Goal: Complete application form: Complete application form

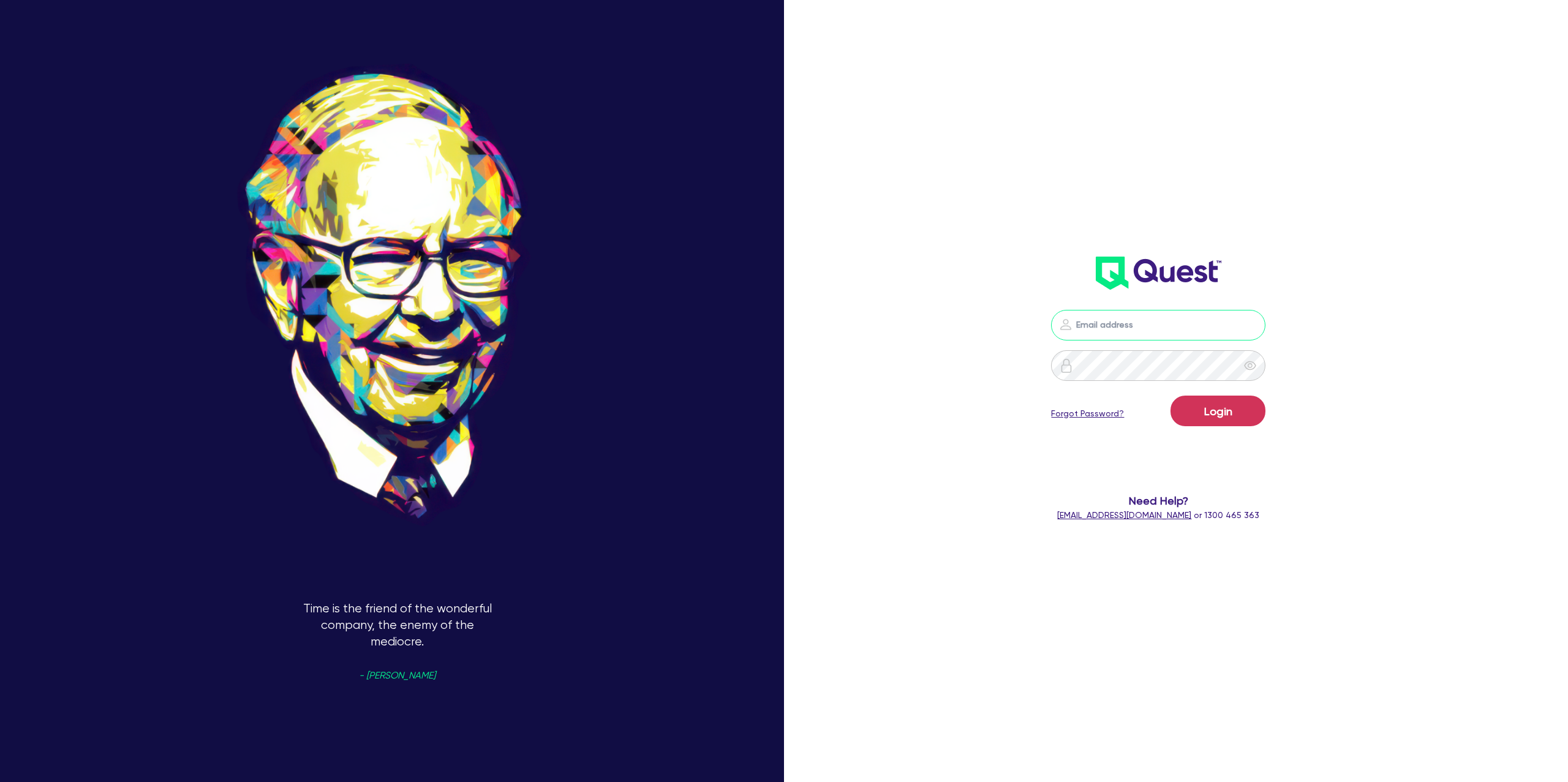
type input "gabriel.vanjour@quest.finance"
click at [1203, 405] on button "Login" at bounding box center [1218, 411] width 95 height 31
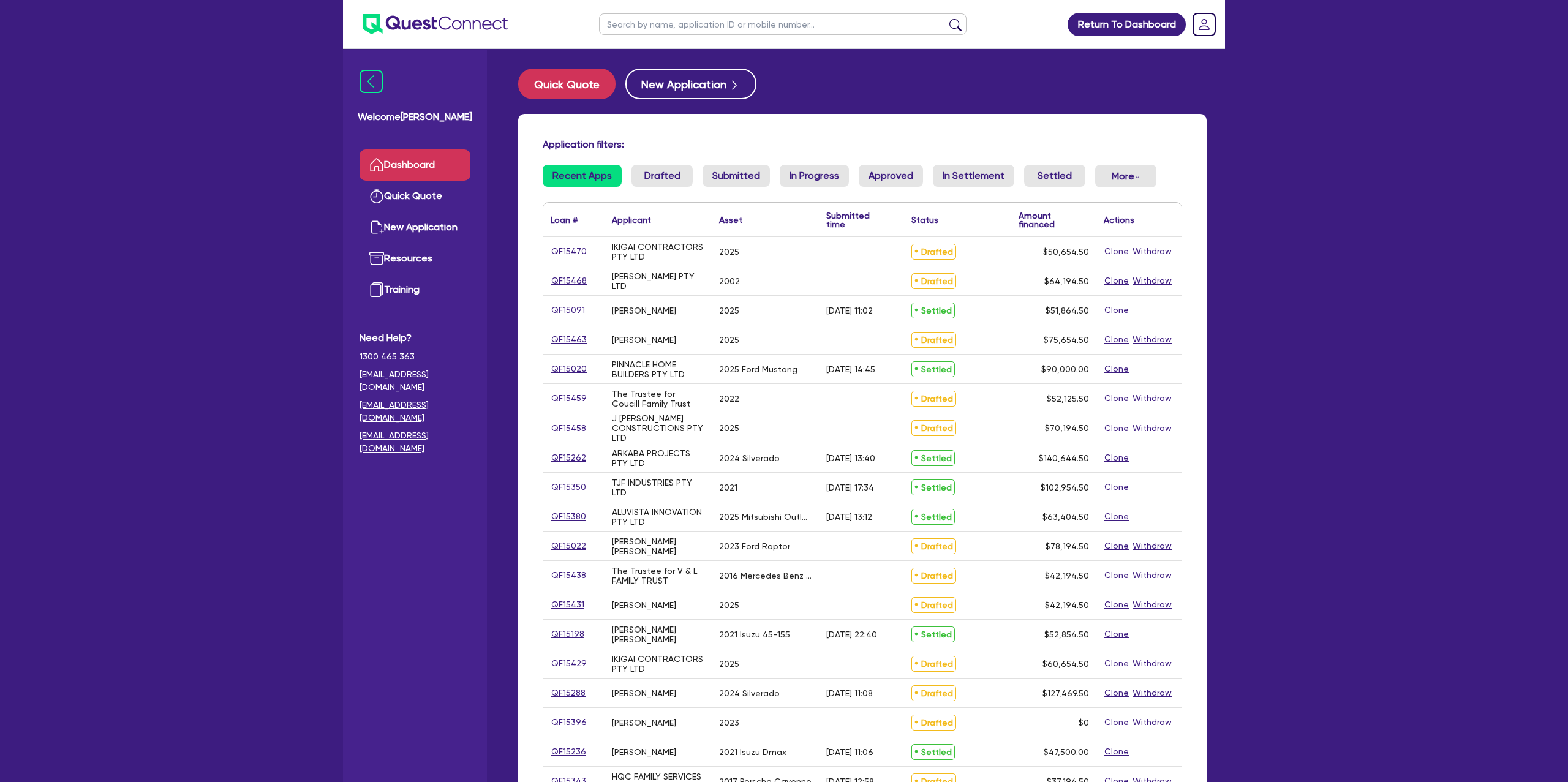
click at [641, 28] on input "text" at bounding box center [782, 24] width 367 height 22
type input "cara"
click at [945, 18] on button "submit" at bounding box center [955, 27] width 20 height 17
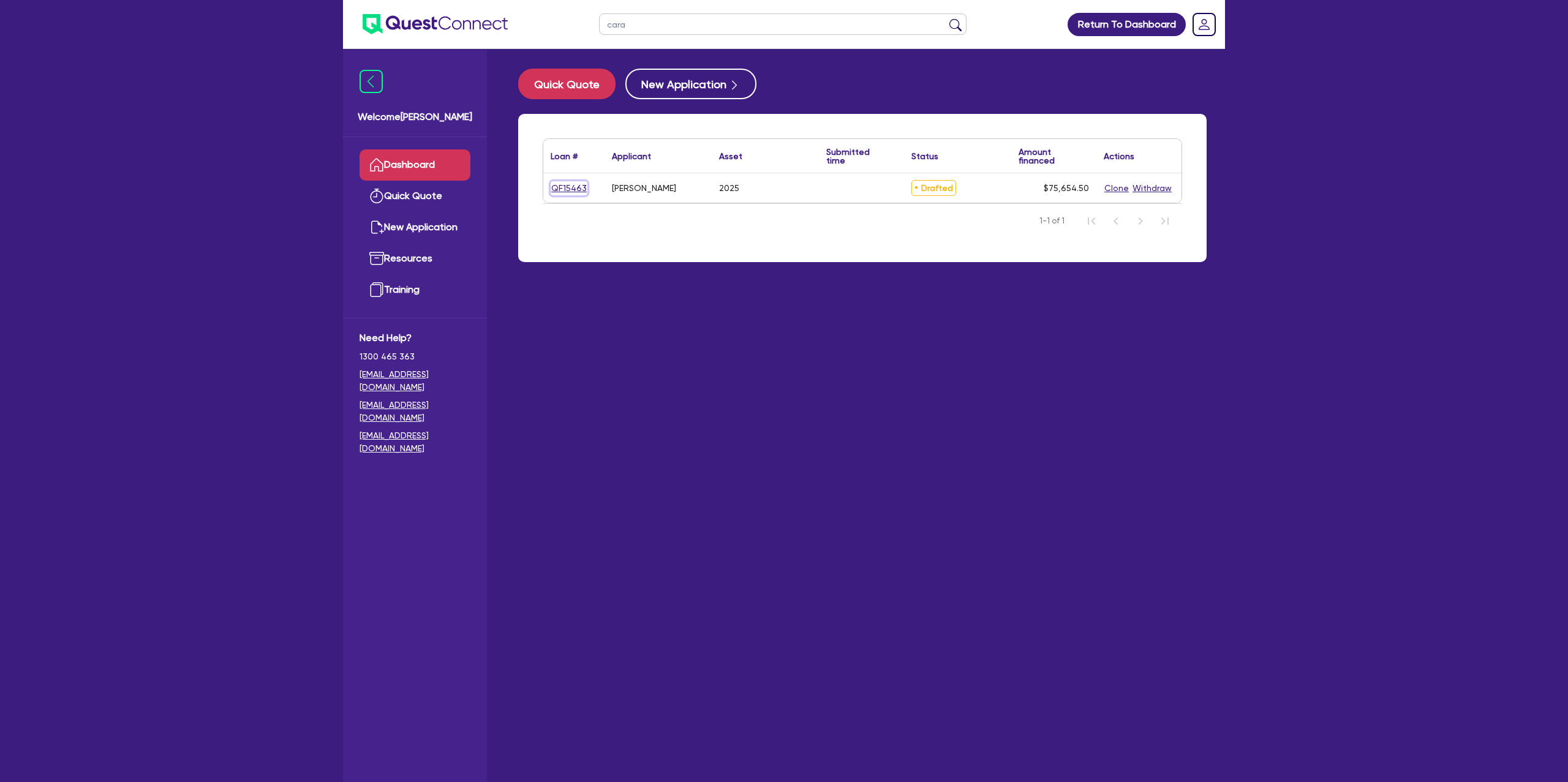
click at [572, 181] on link "QF15463" at bounding box center [569, 188] width 37 height 14
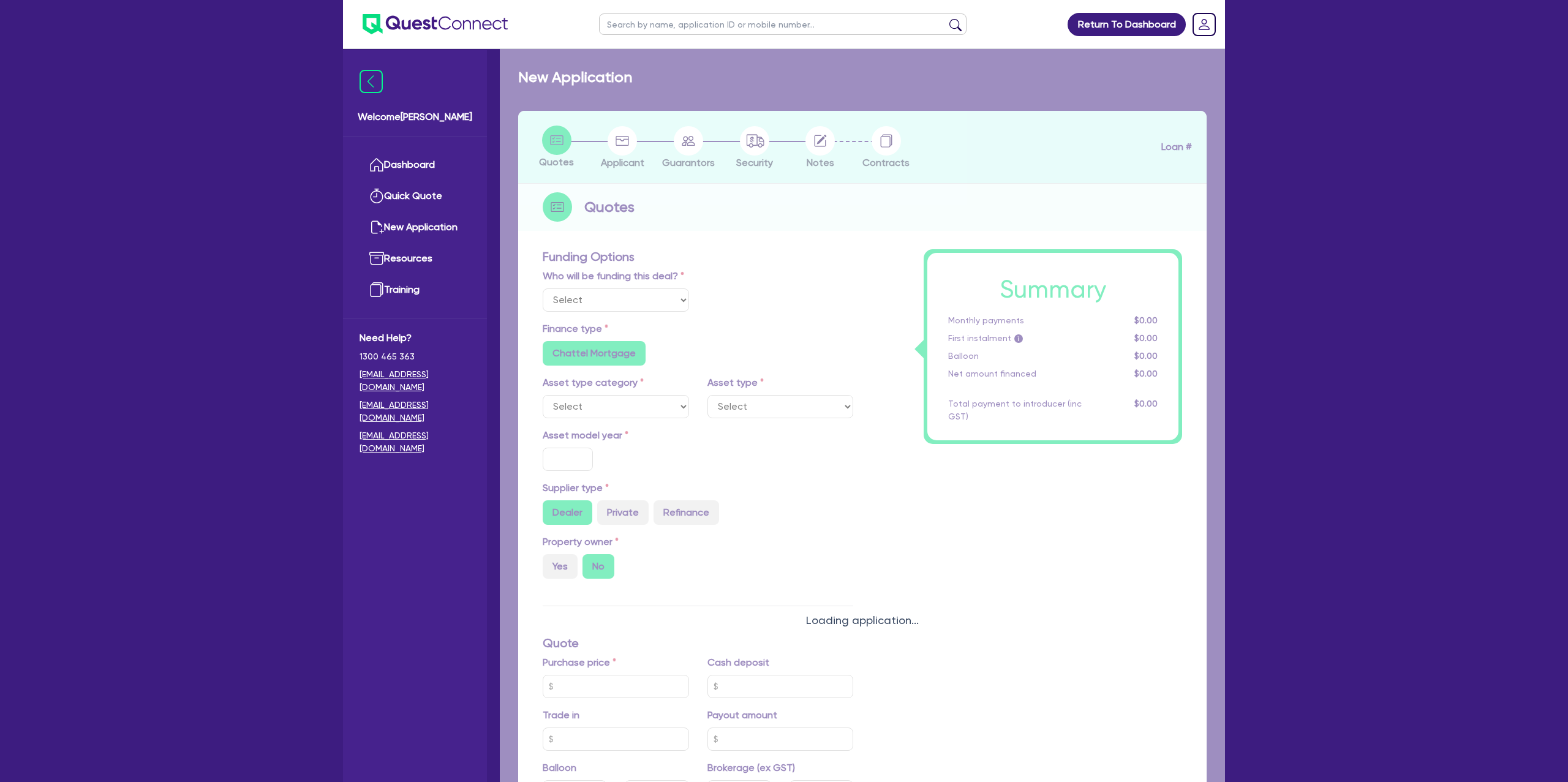
select select "Other"
select select "CARS_AND_LIGHT_TRUCKS"
type input "2025"
radio input "true"
type input "75,000"
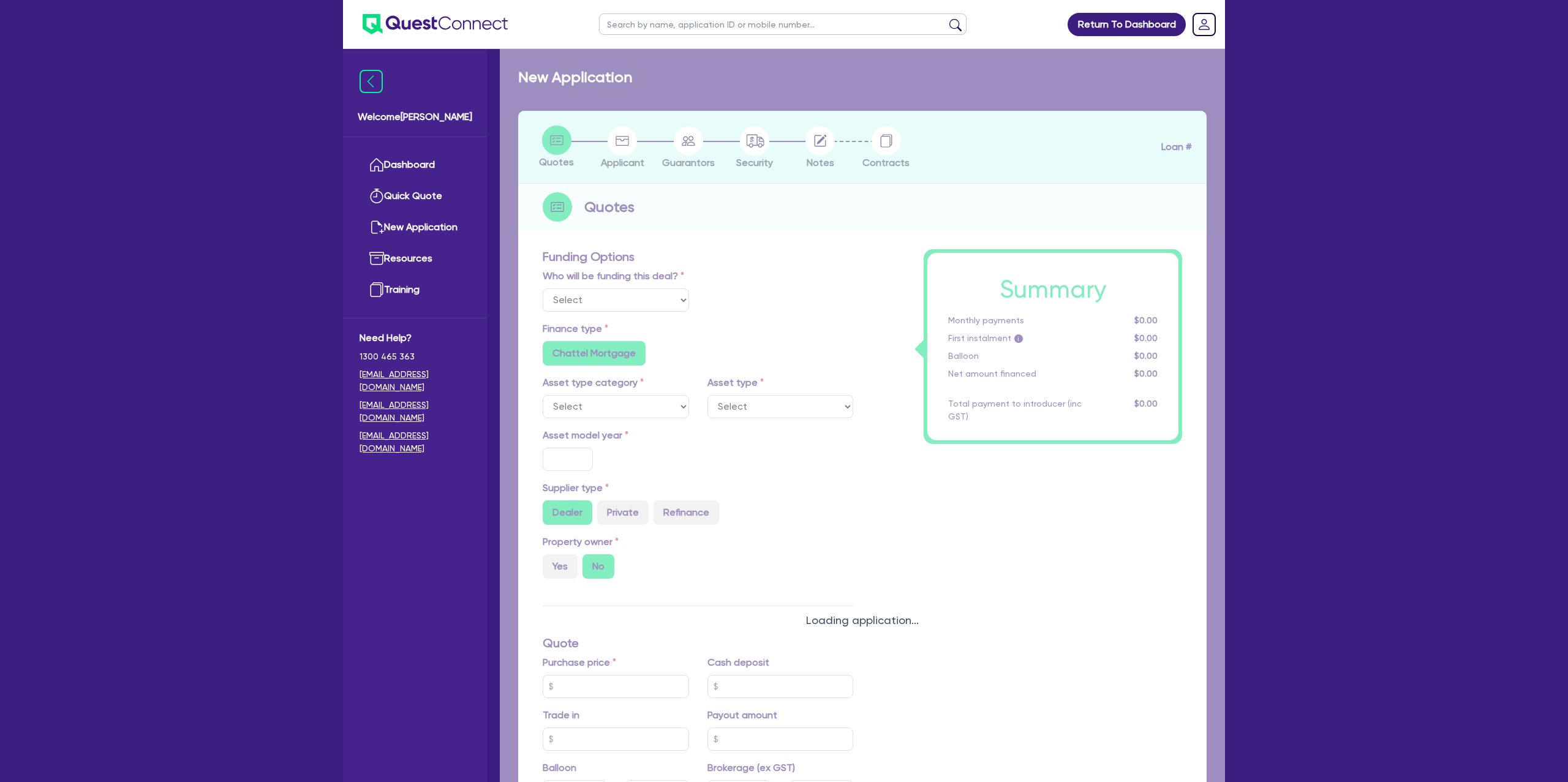
type input "8.99"
type input "1,400"
radio input "true"
radio input "false"
select select "PASSENGER_VEHICLES"
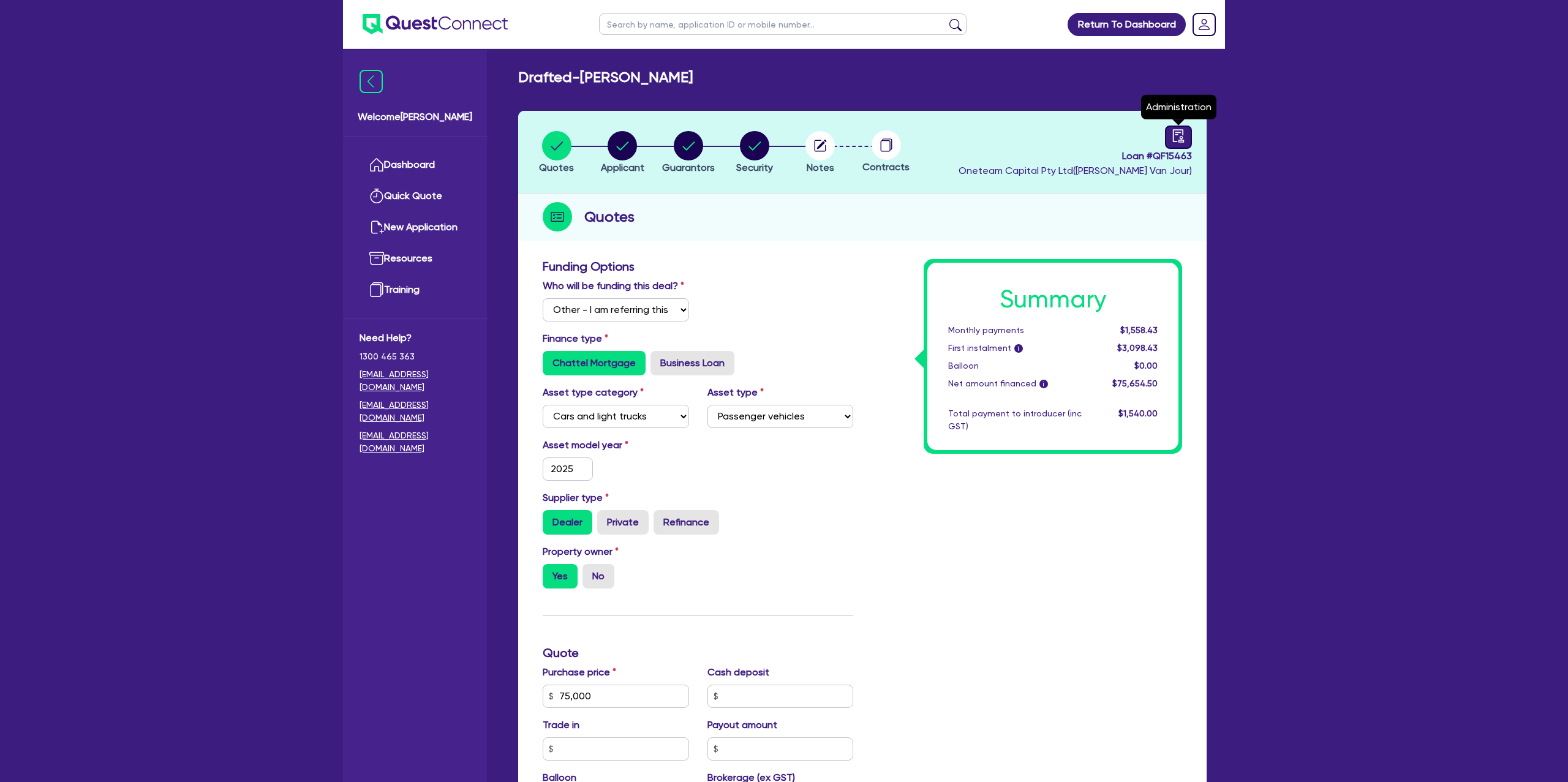
click at [1181, 135] on icon "audit" at bounding box center [1178, 136] width 11 height 13
select select "DRAFTED_NEW"
select select "Other"
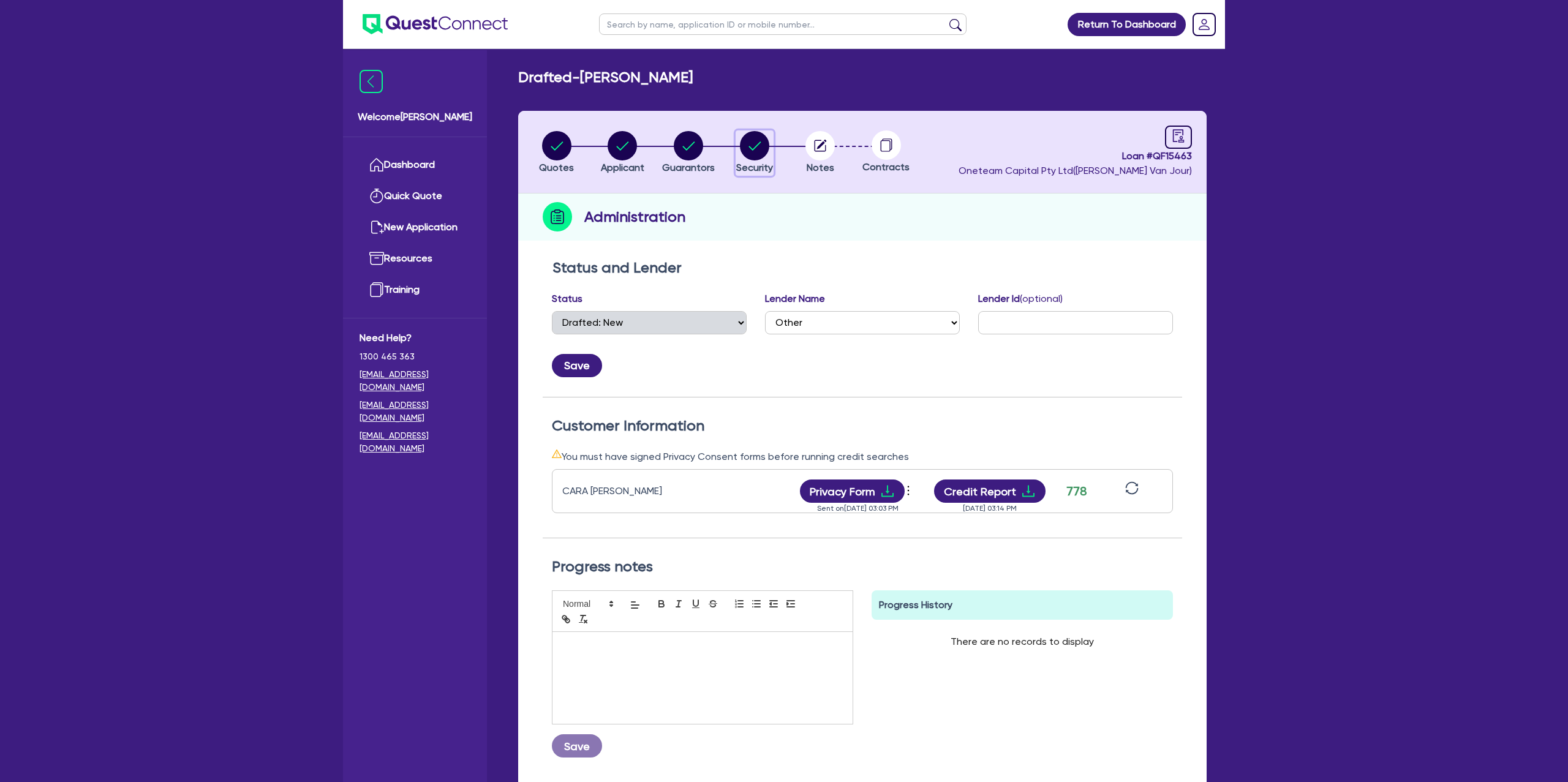
click at [761, 149] on circle "button" at bounding box center [754, 146] width 30 height 30
select select "CARS_AND_LIGHT_TRUCKS"
select select "PASSENGER_VEHICLES"
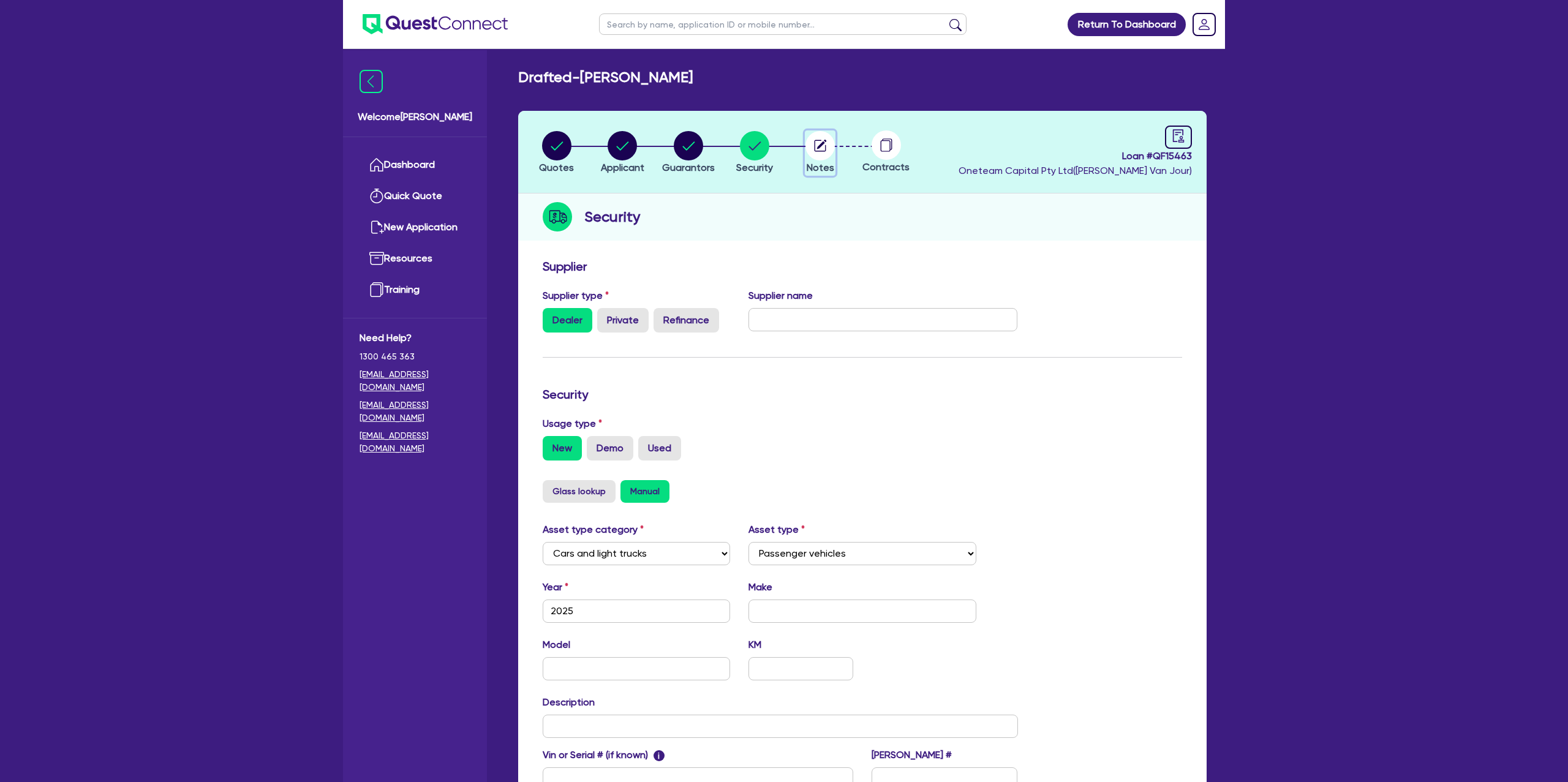
click at [821, 144] on icon "button" at bounding box center [822, 145] width 10 height 10
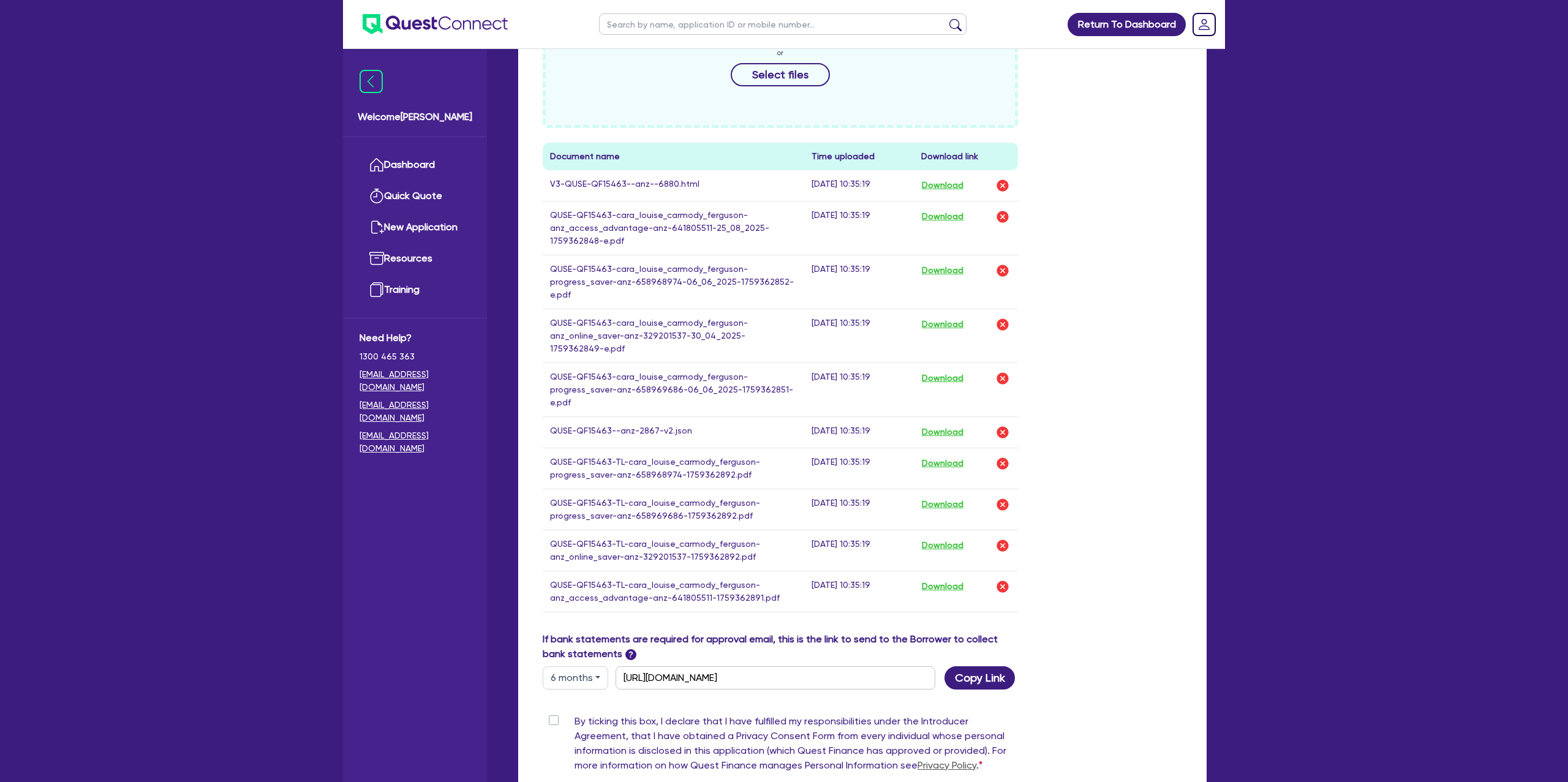
scroll to position [620, 0]
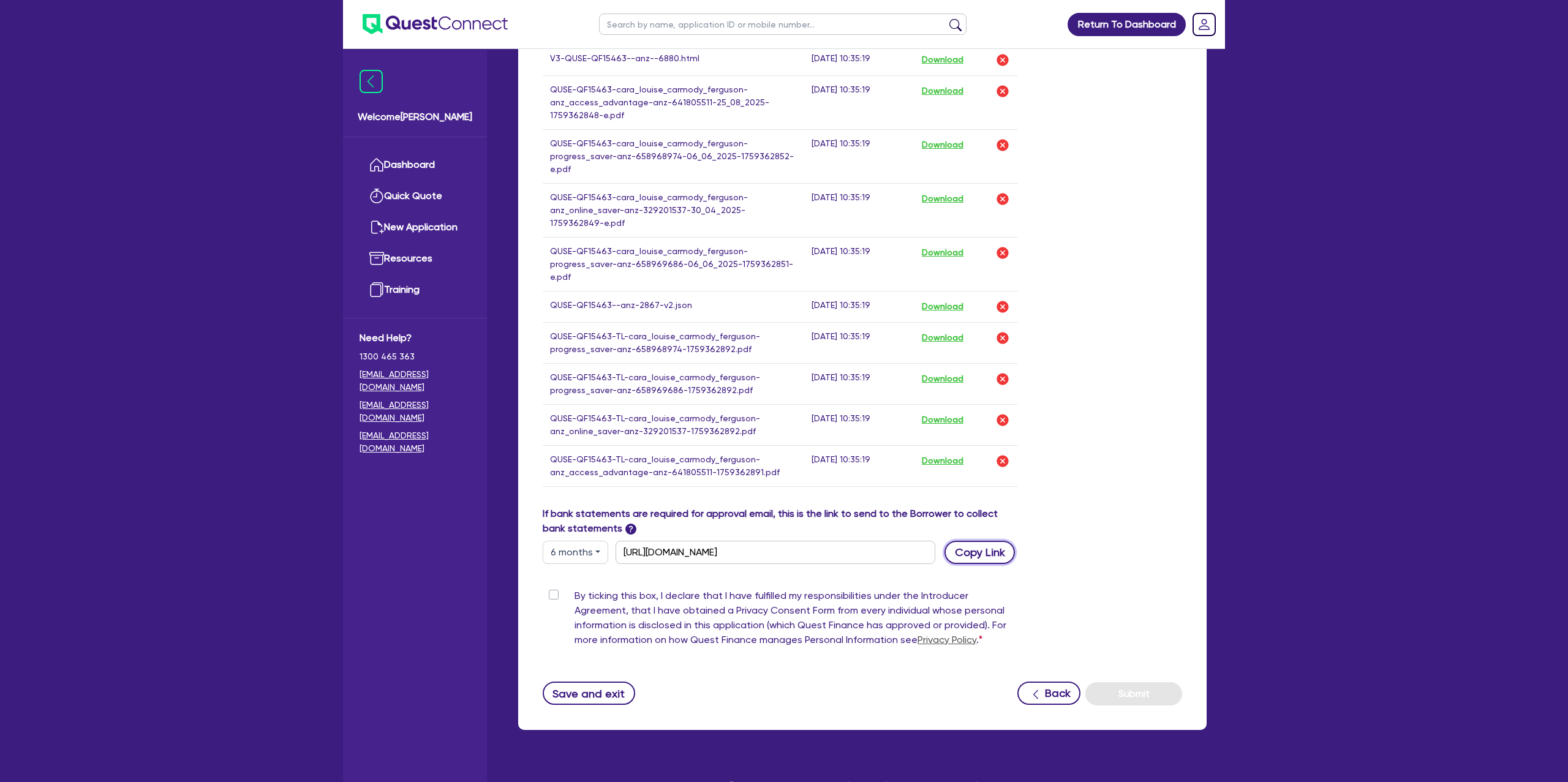
click at [970, 541] on button "Copy Link" at bounding box center [979, 552] width 70 height 23
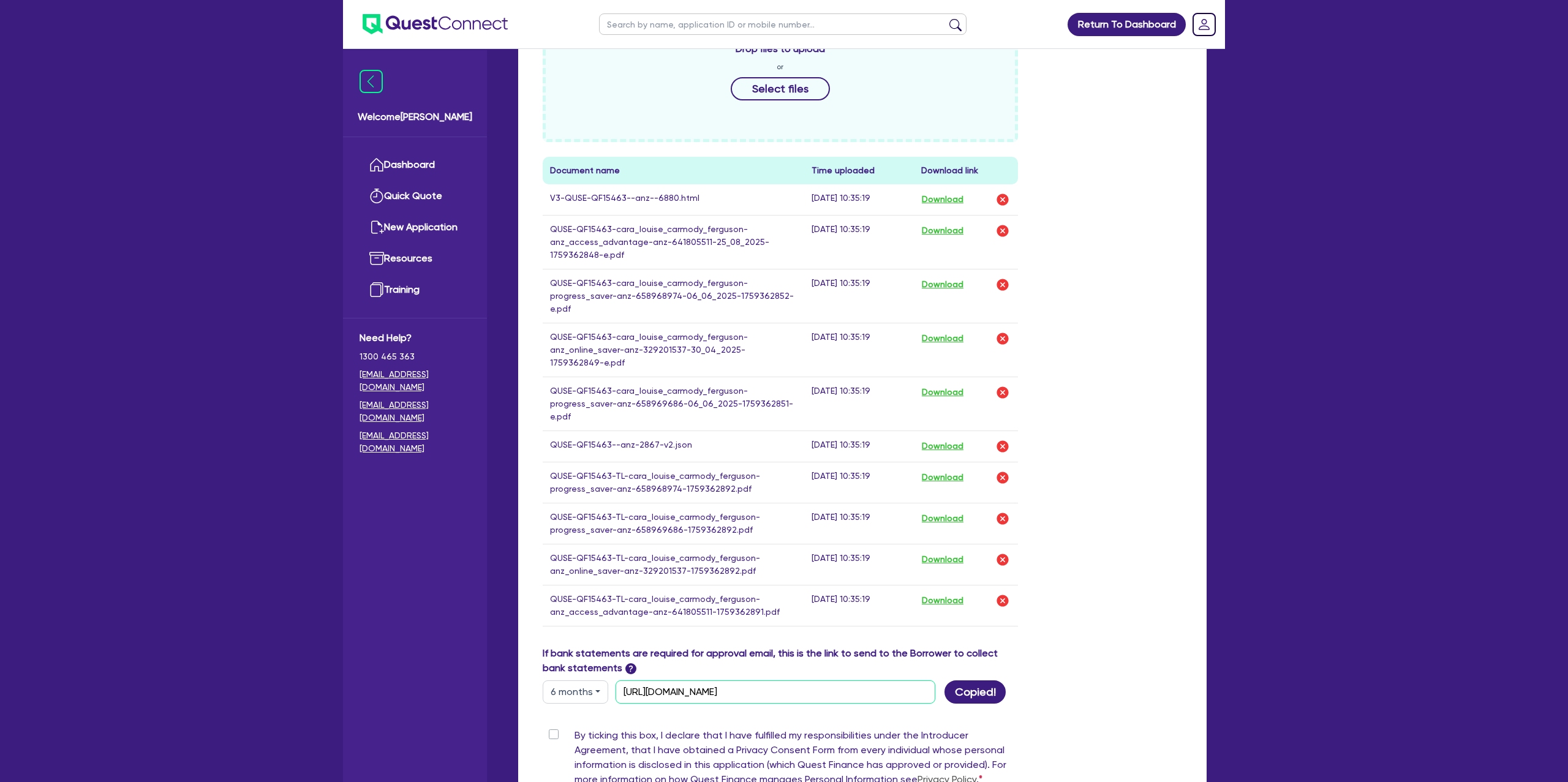
scroll to position [478, 0]
click at [949, 204] on button "Download" at bounding box center [942, 202] width 43 height 16
click at [983, 683] on button "Copy Link" at bounding box center [979, 695] width 70 height 23
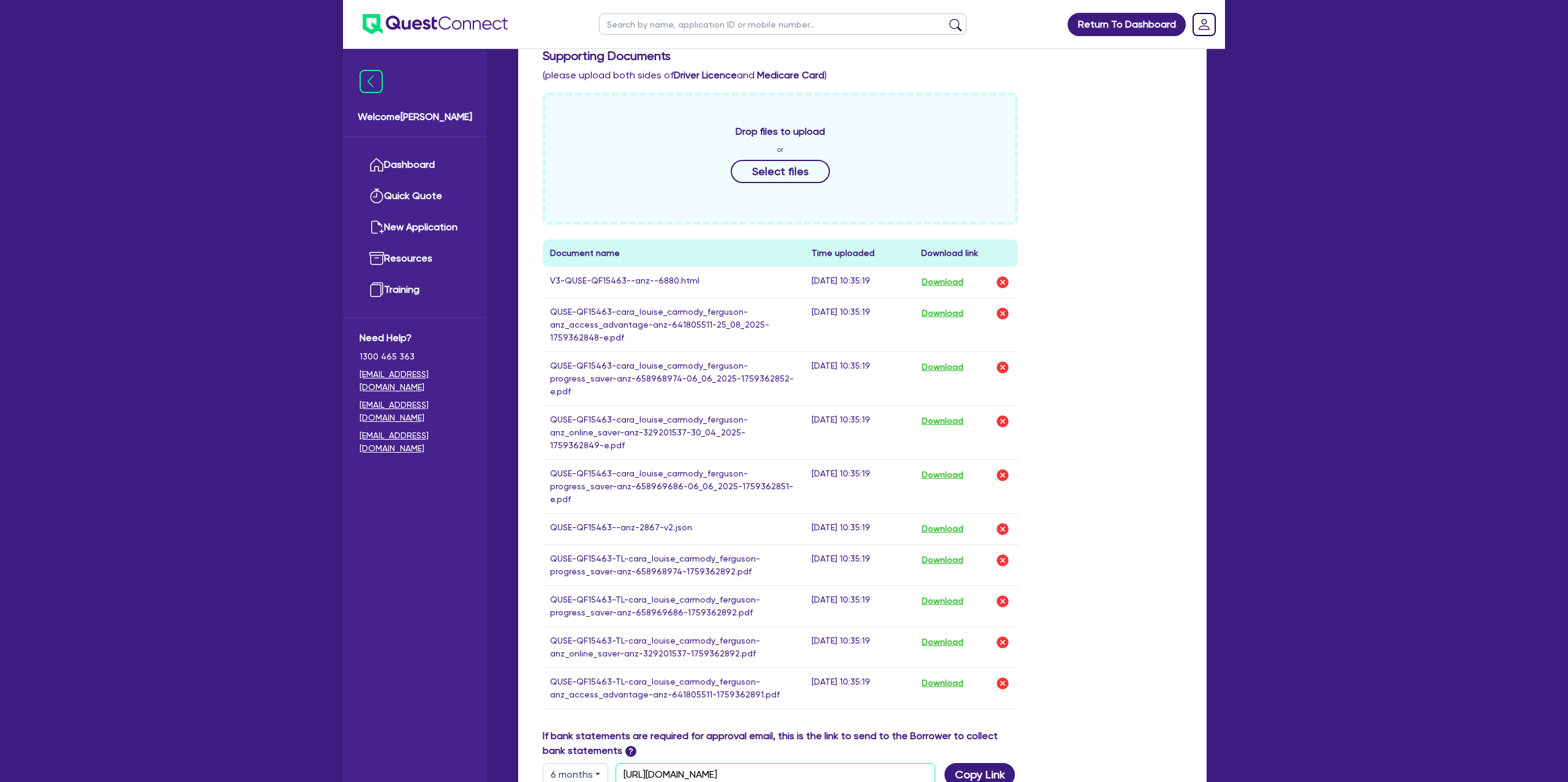
scroll to position [0, 0]
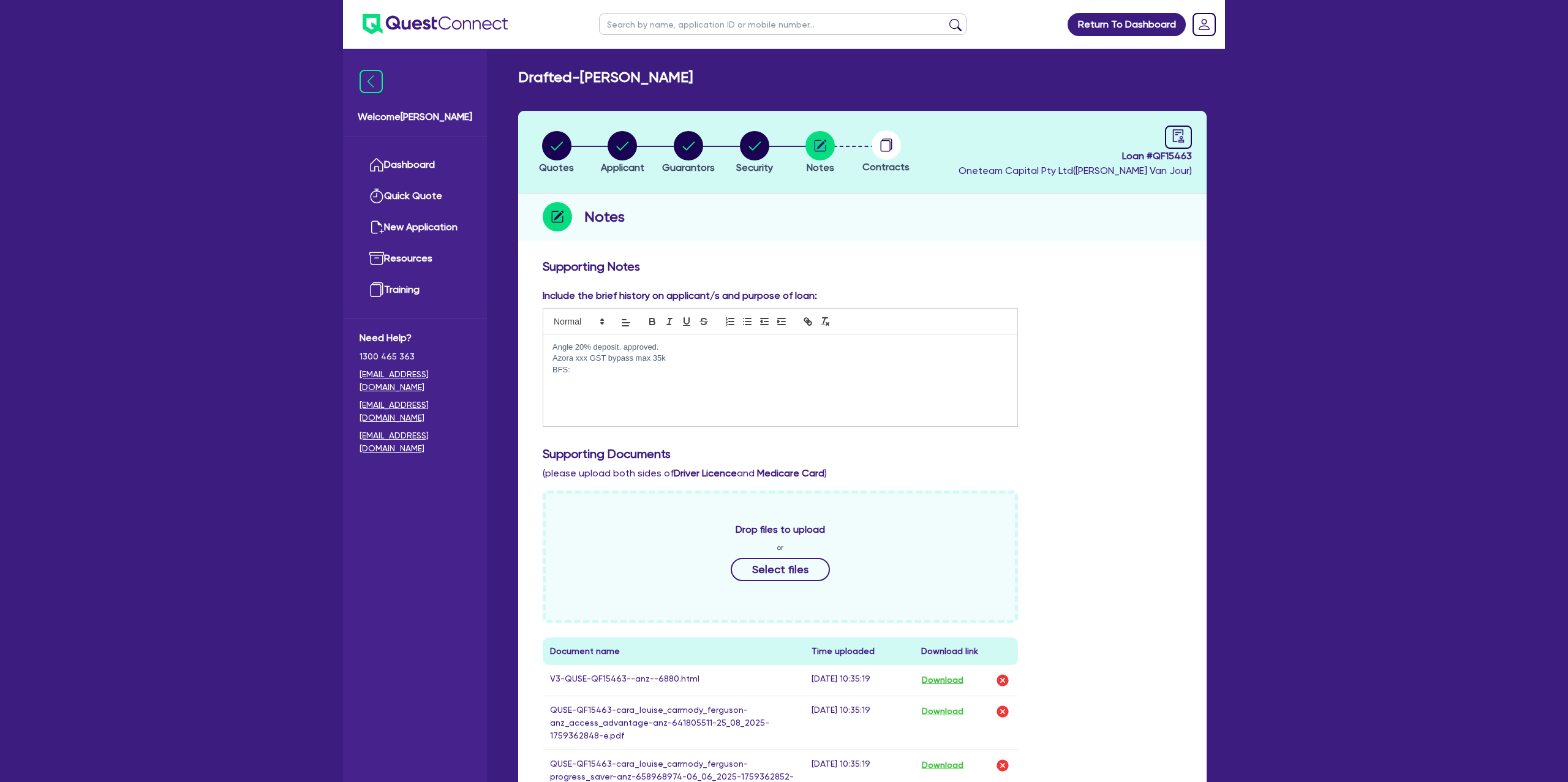
click at [587, 368] on p "BFS:" at bounding box center [780, 370] width 456 height 11
click at [690, 356] on p "Azora xxx GST bypass max 35k" at bounding box center [780, 358] width 456 height 11
click at [679, 348] on p "Angle 20% deposit. approved." at bounding box center [780, 347] width 456 height 11
click at [665, 382] on div "Angle 20% deposit. approved. Azora xxx GST BFS: xxx banks to weak" at bounding box center [780, 380] width 474 height 92
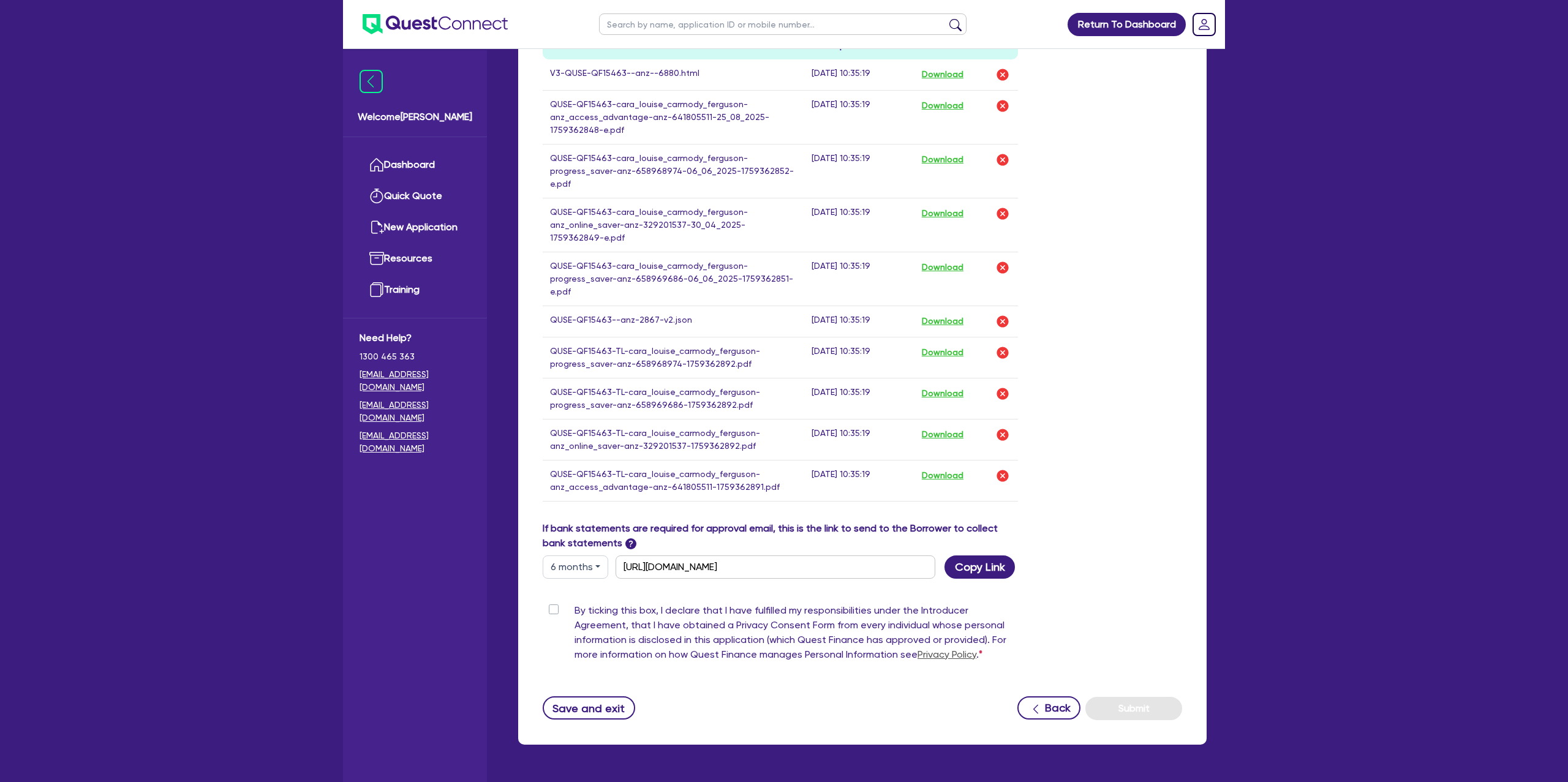
scroll to position [620, 0]
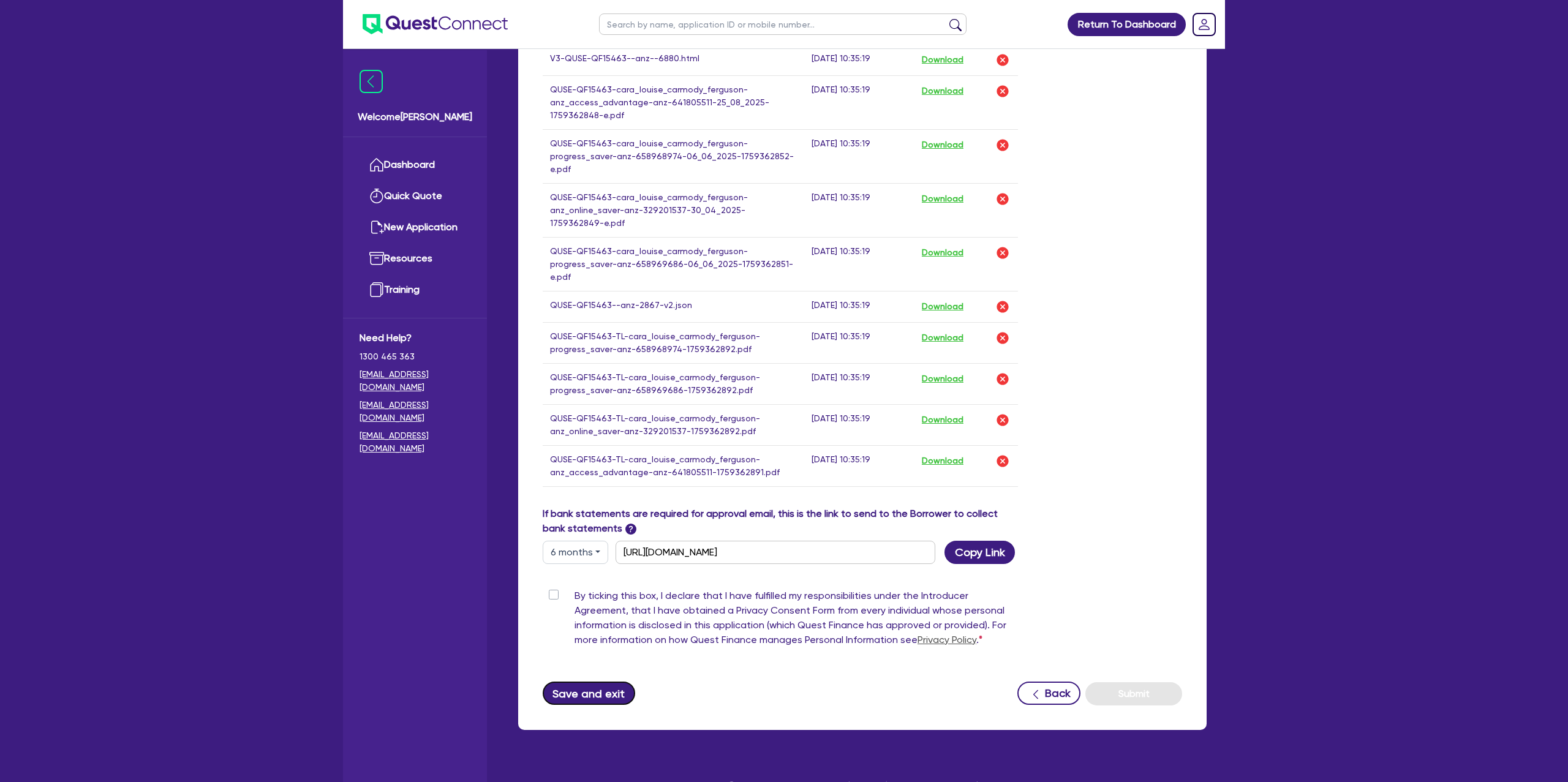
click at [583, 682] on button "Save and exit" at bounding box center [589, 693] width 93 height 23
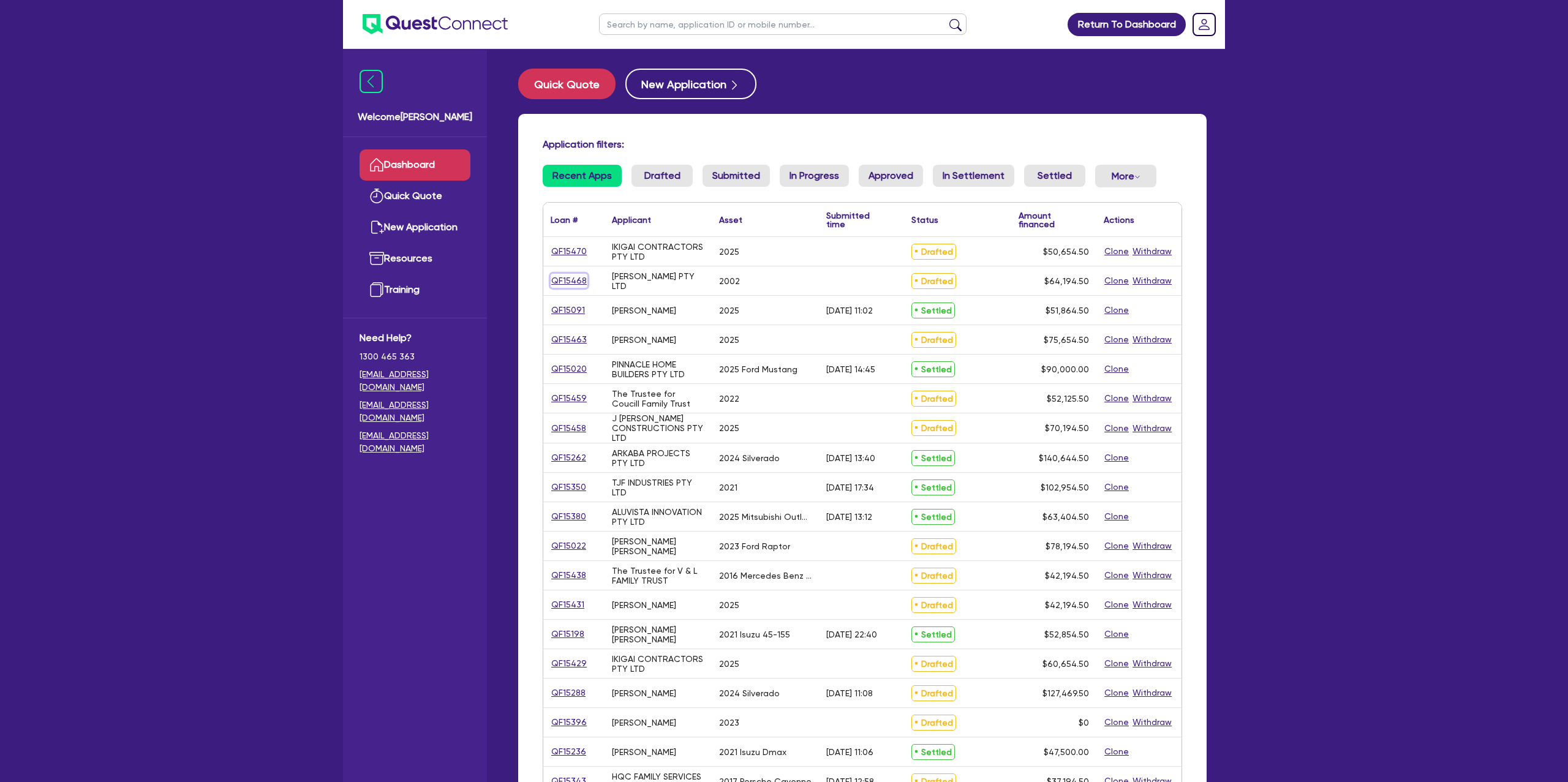
click at [568, 285] on link "QF15468" at bounding box center [569, 281] width 37 height 14
select select "Other"
select select "CARS_AND_LIGHT_TRUCKS"
select select "PASSENGER_VEHICLES"
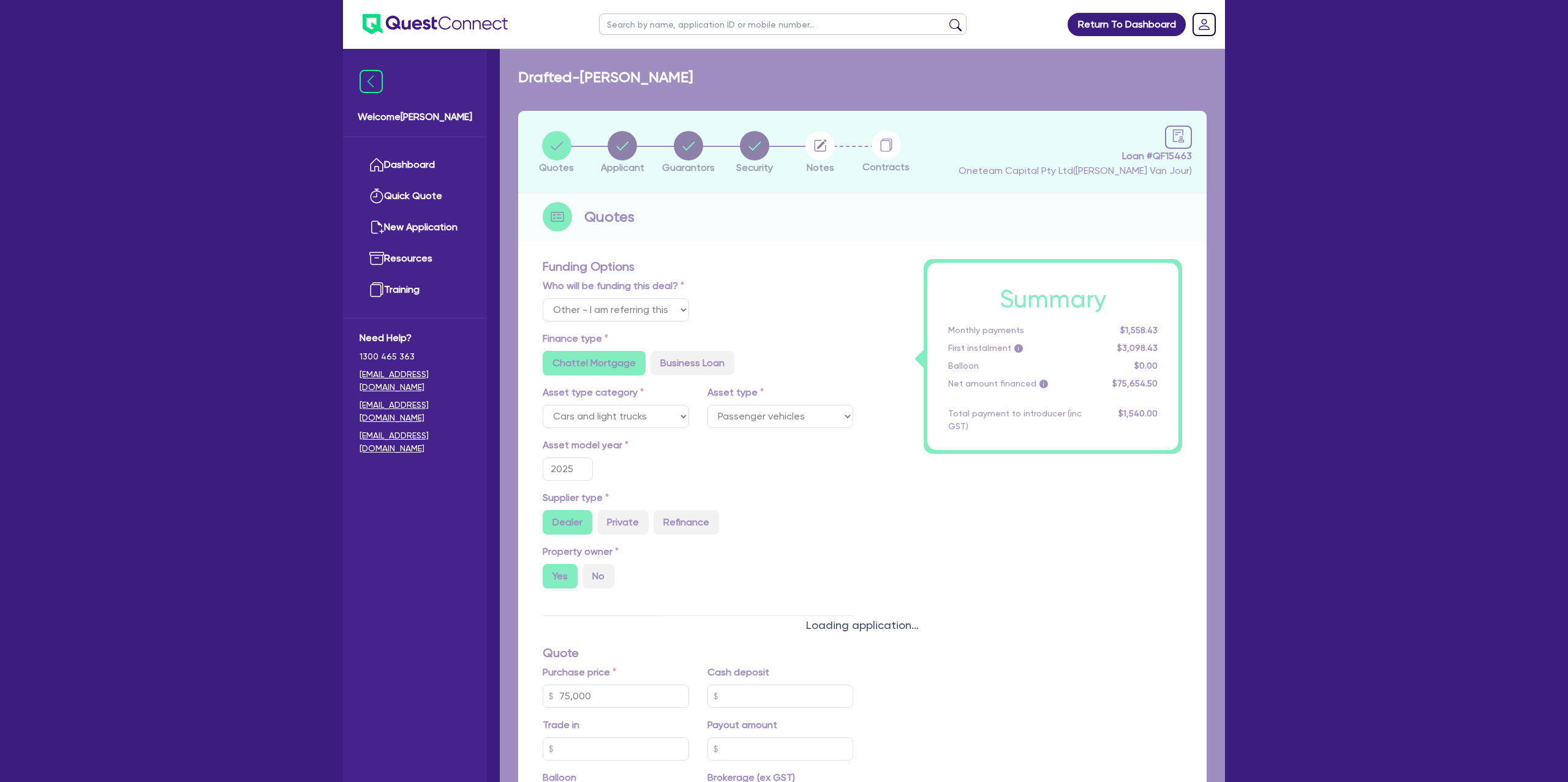
type input "2002"
radio input "false"
radio input "true"
type input "62,000"
type input "16.95"
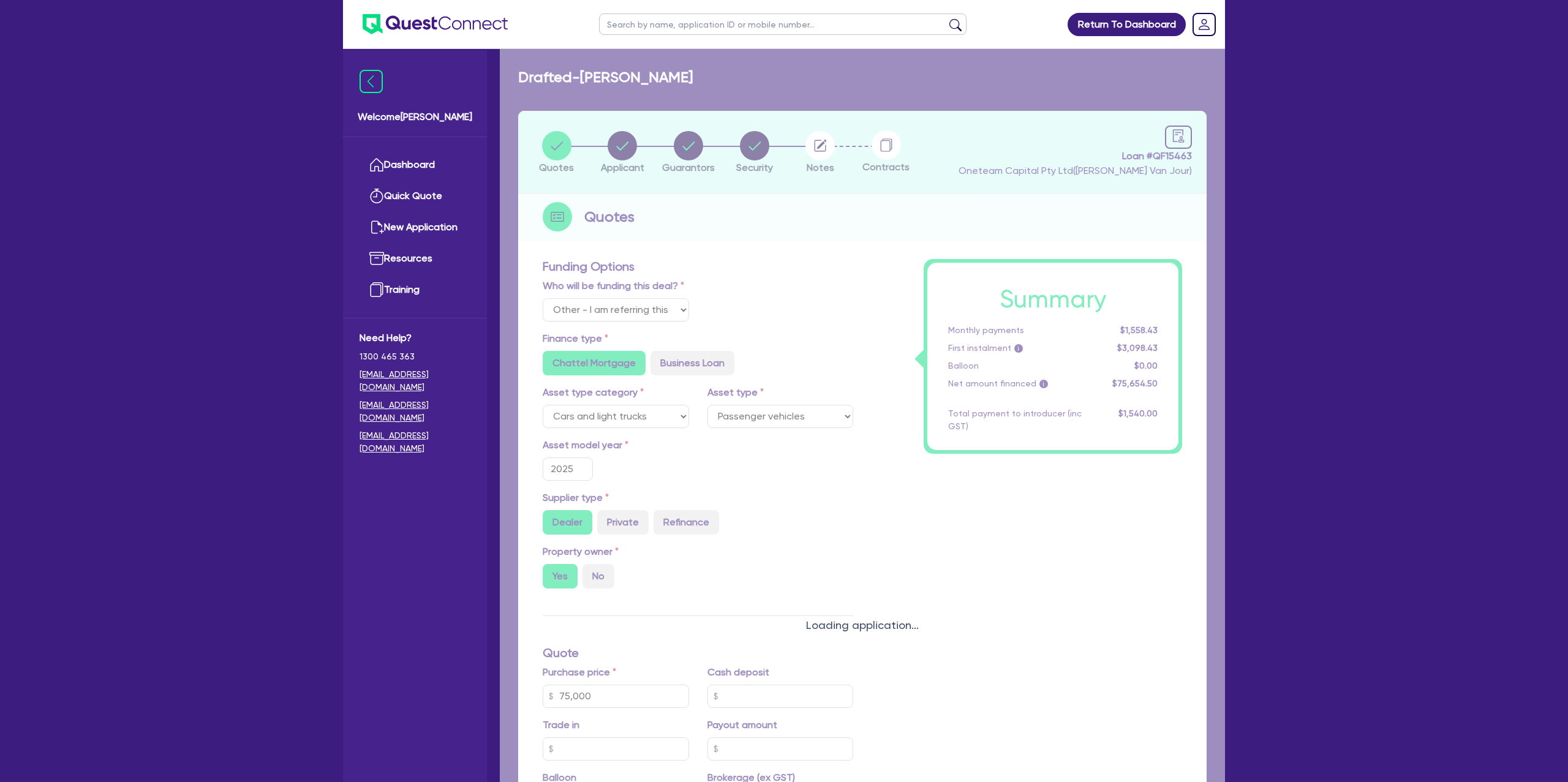
type input "1,400"
radio input "true"
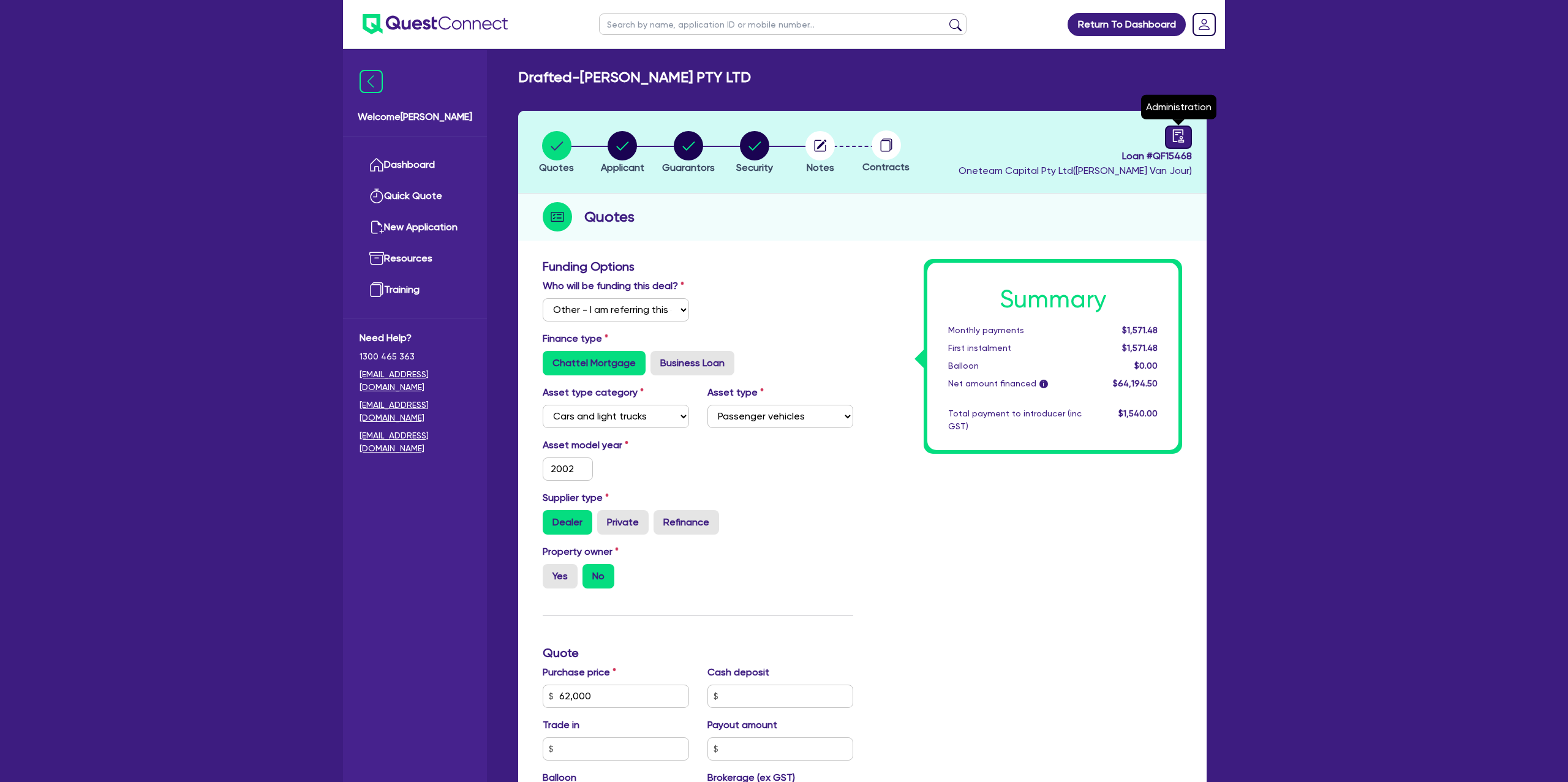
click at [1177, 139] on icon "audit" at bounding box center [1178, 136] width 14 height 14
select select "DRAFTED_NEW"
select select "Other"
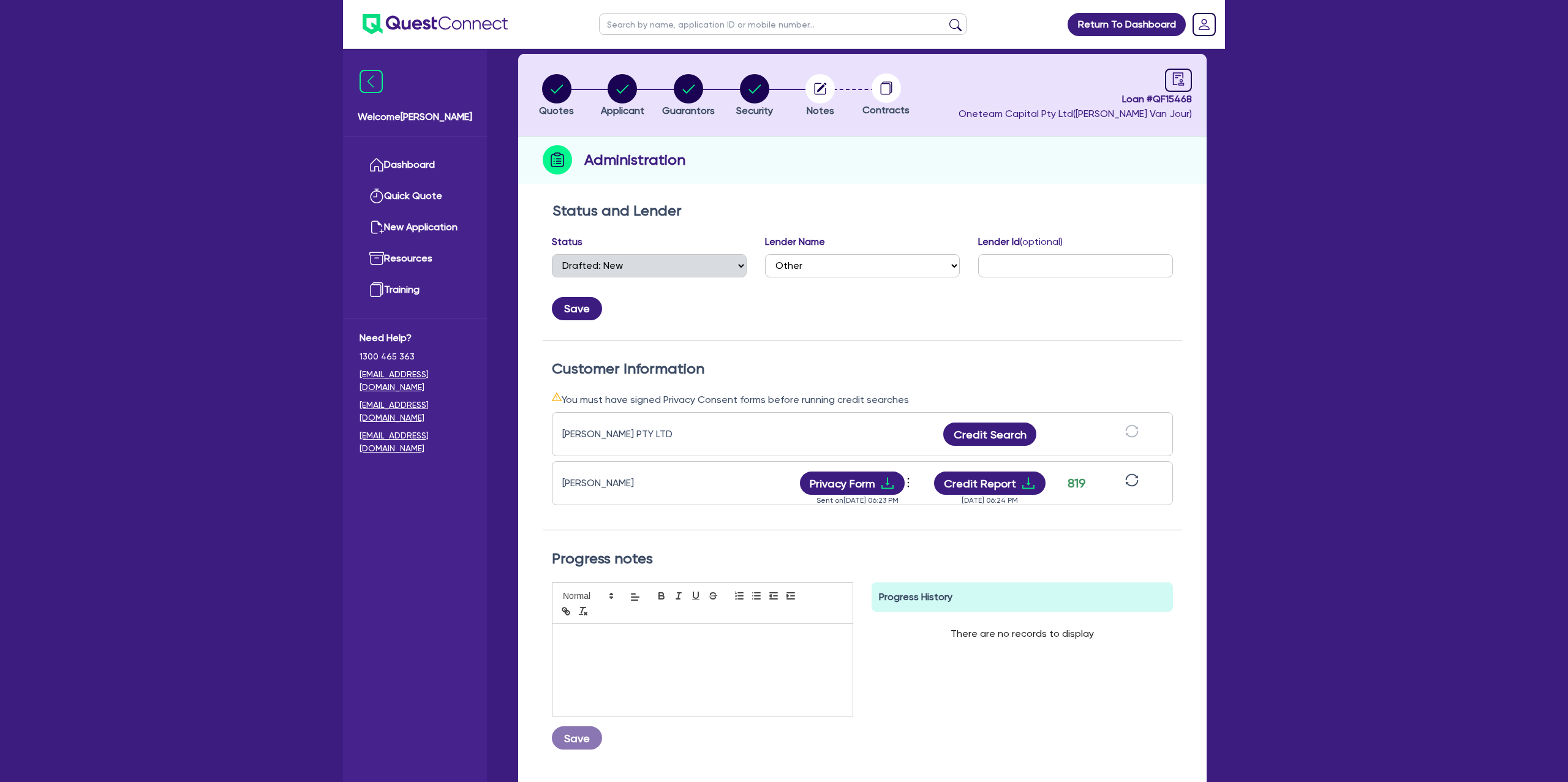
scroll to position [58, 0]
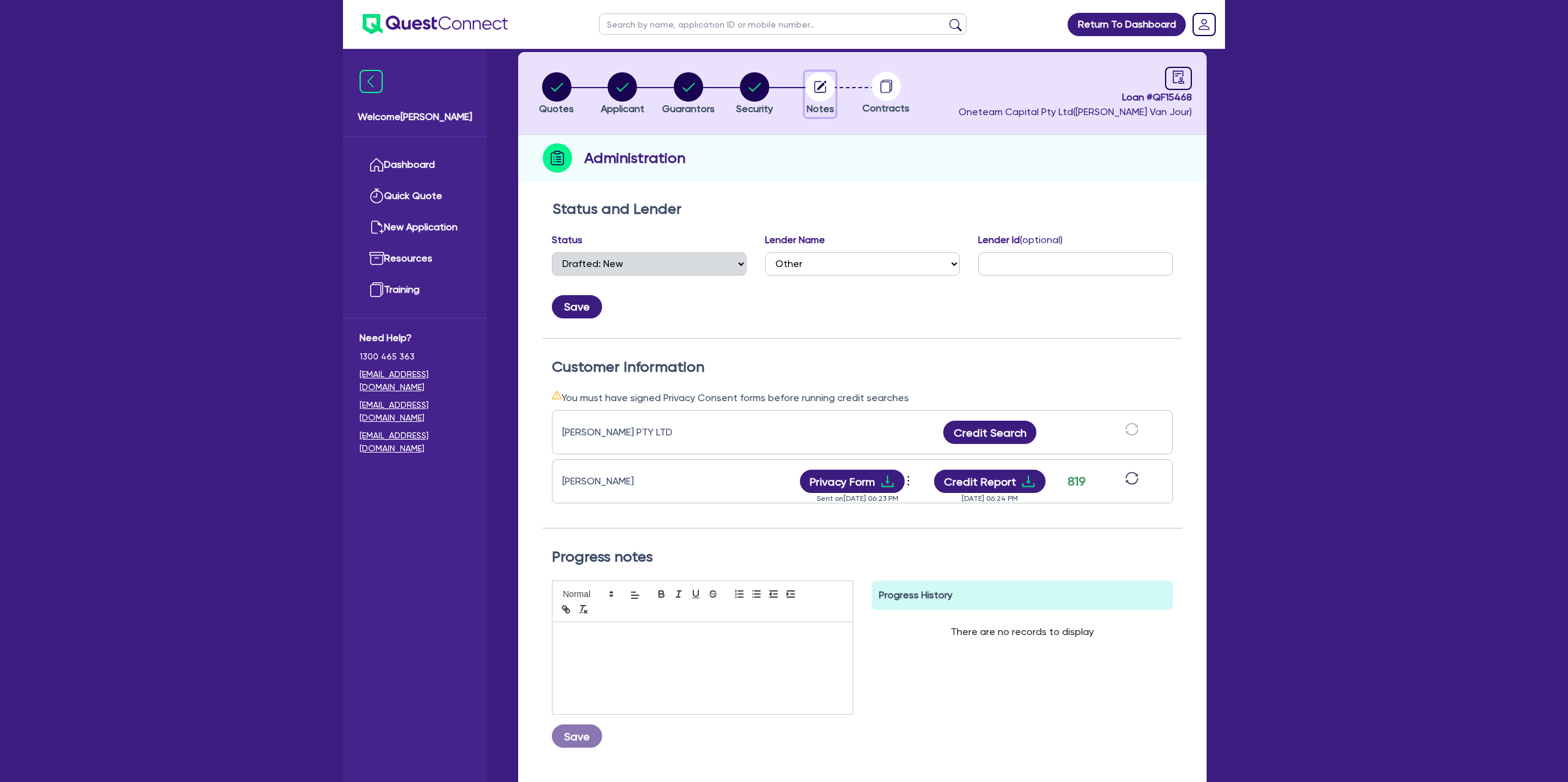
click at [828, 82] on circle "button" at bounding box center [820, 87] width 30 height 30
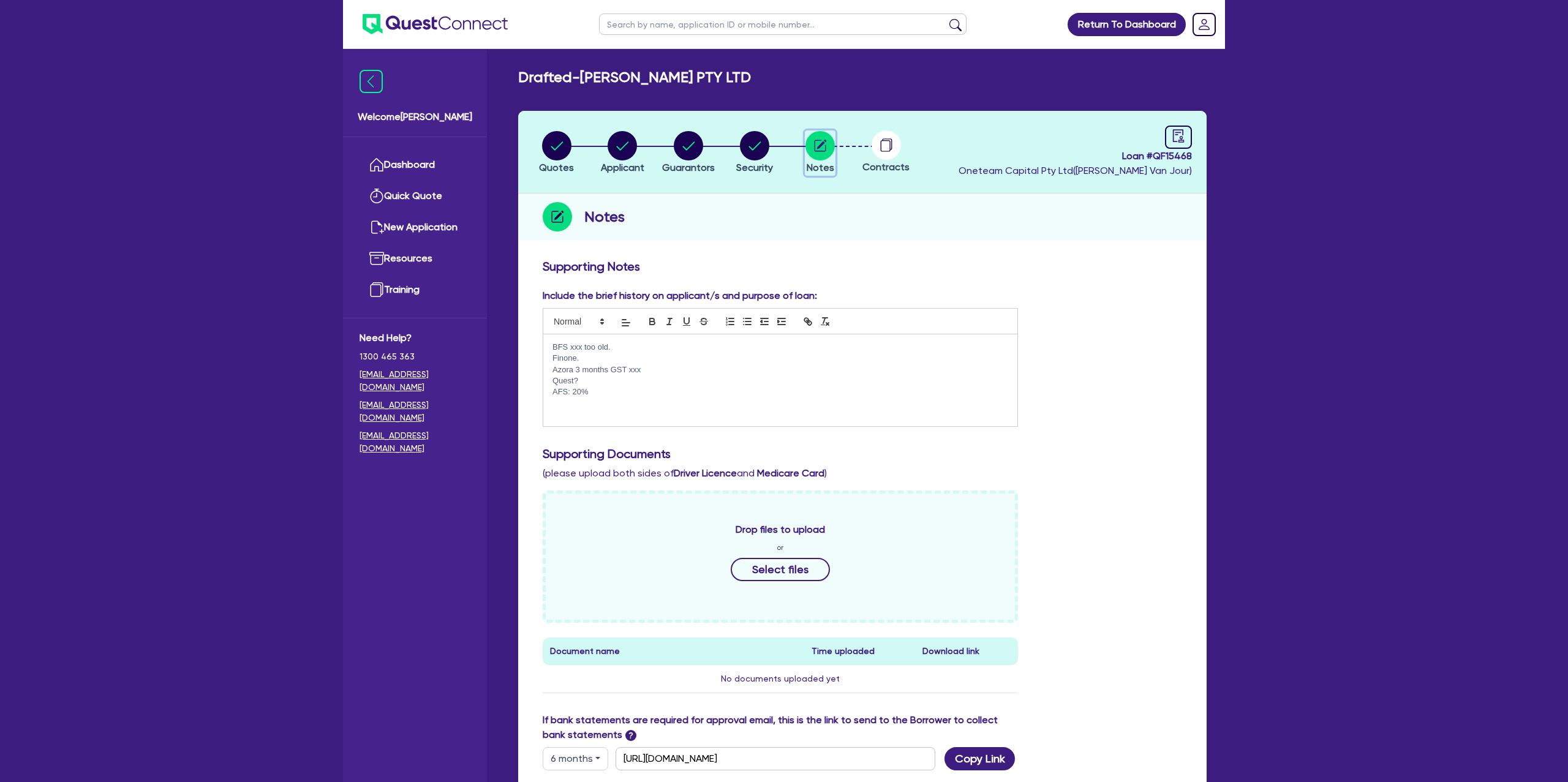
scroll to position [229, 0]
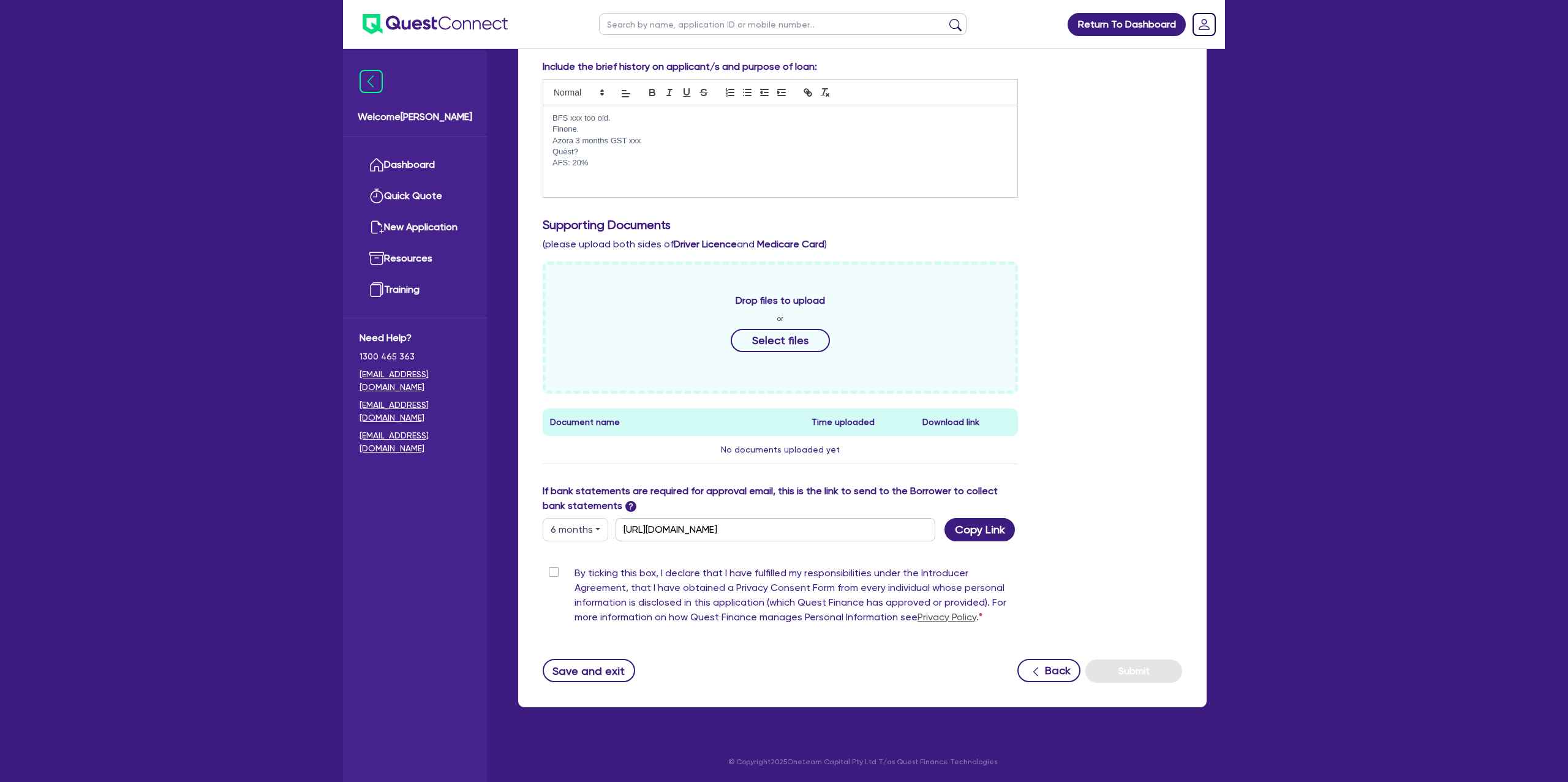
click at [575, 529] on button "6 months" at bounding box center [575, 530] width 66 height 23
click at [567, 578] on link "6 months" at bounding box center [591, 581] width 97 height 22
click at [964, 538] on button "Copy Link" at bounding box center [979, 530] width 70 height 23
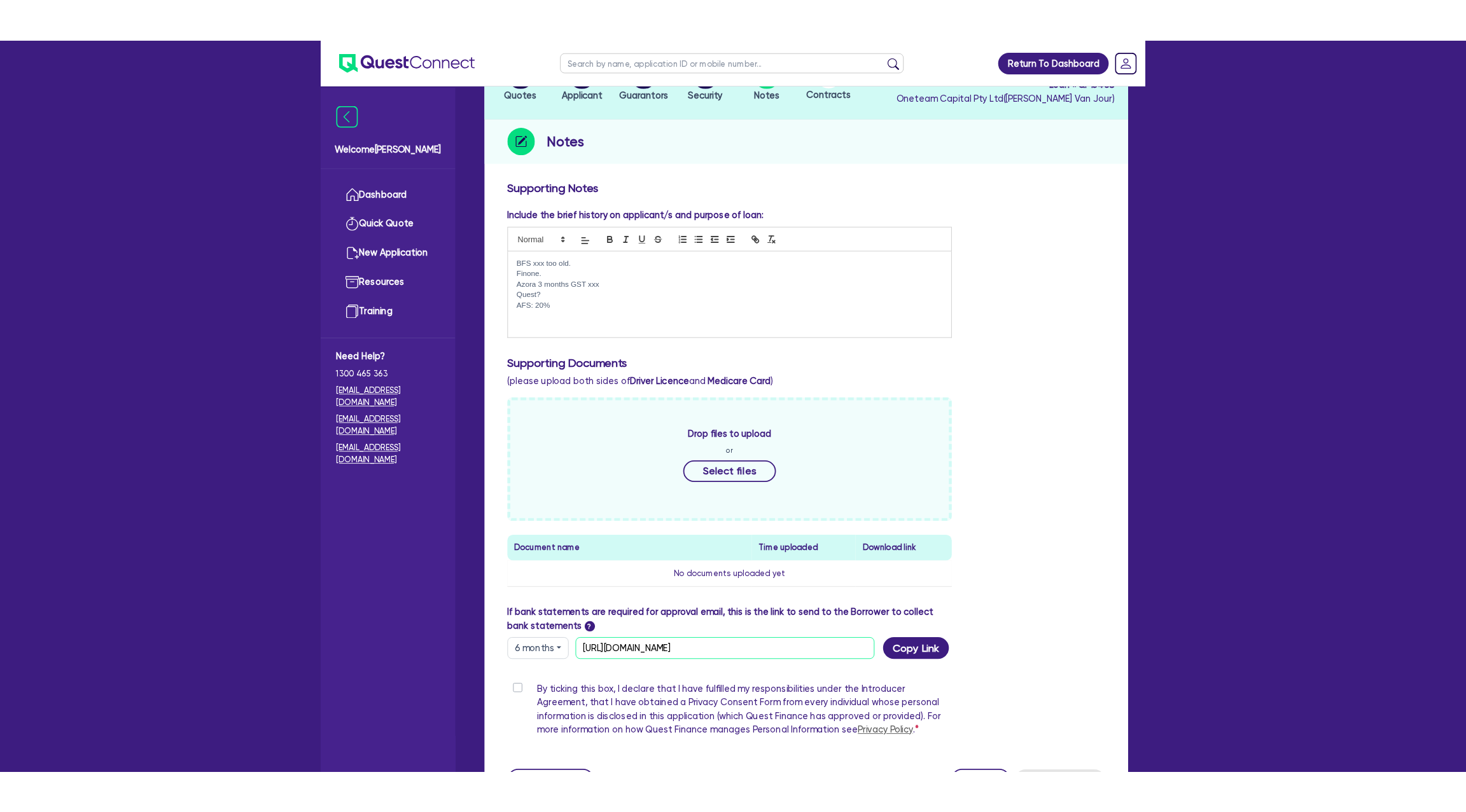
scroll to position [118, 0]
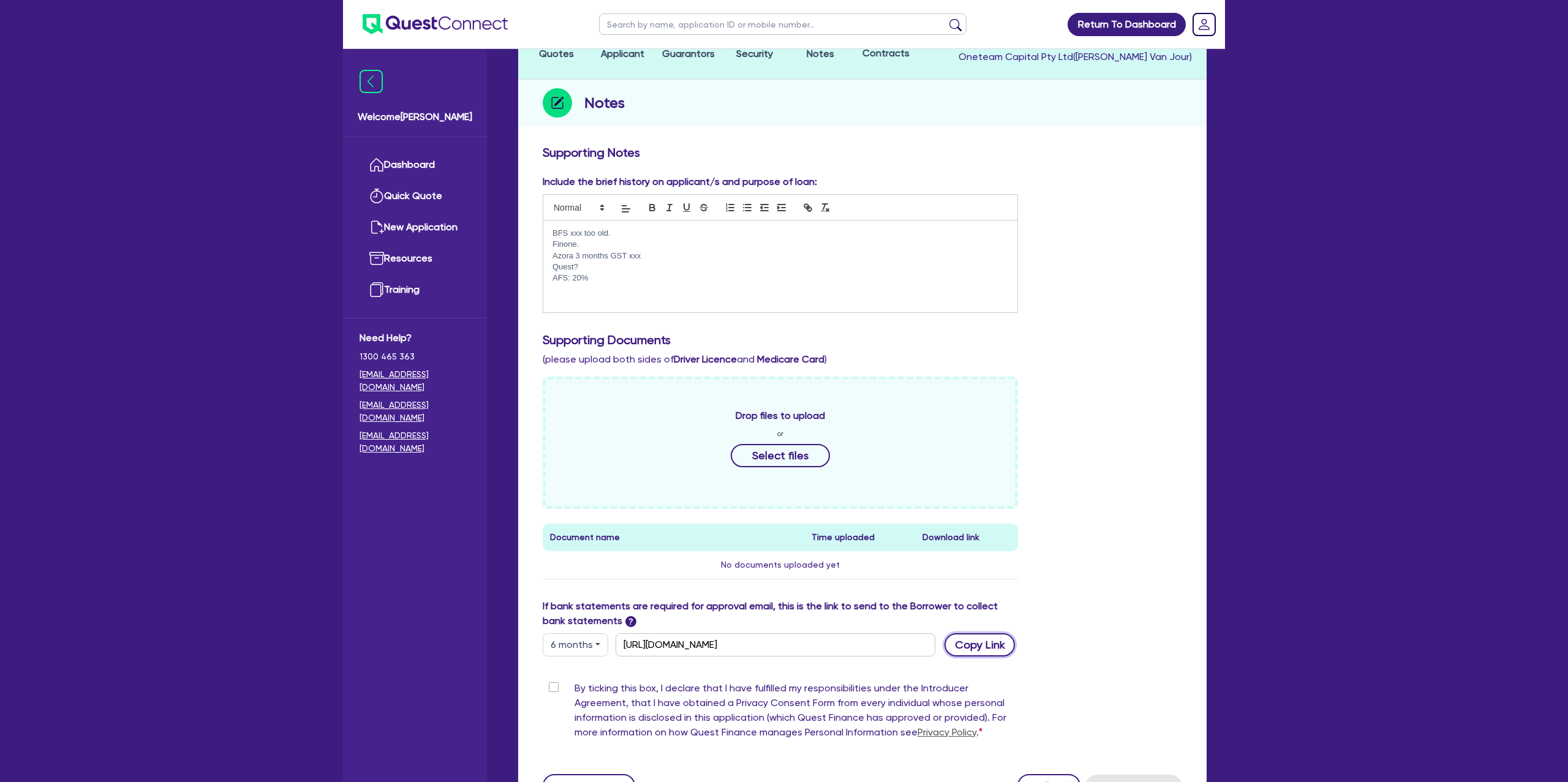
click at [997, 641] on button "Copy Link" at bounding box center [979, 645] width 70 height 23
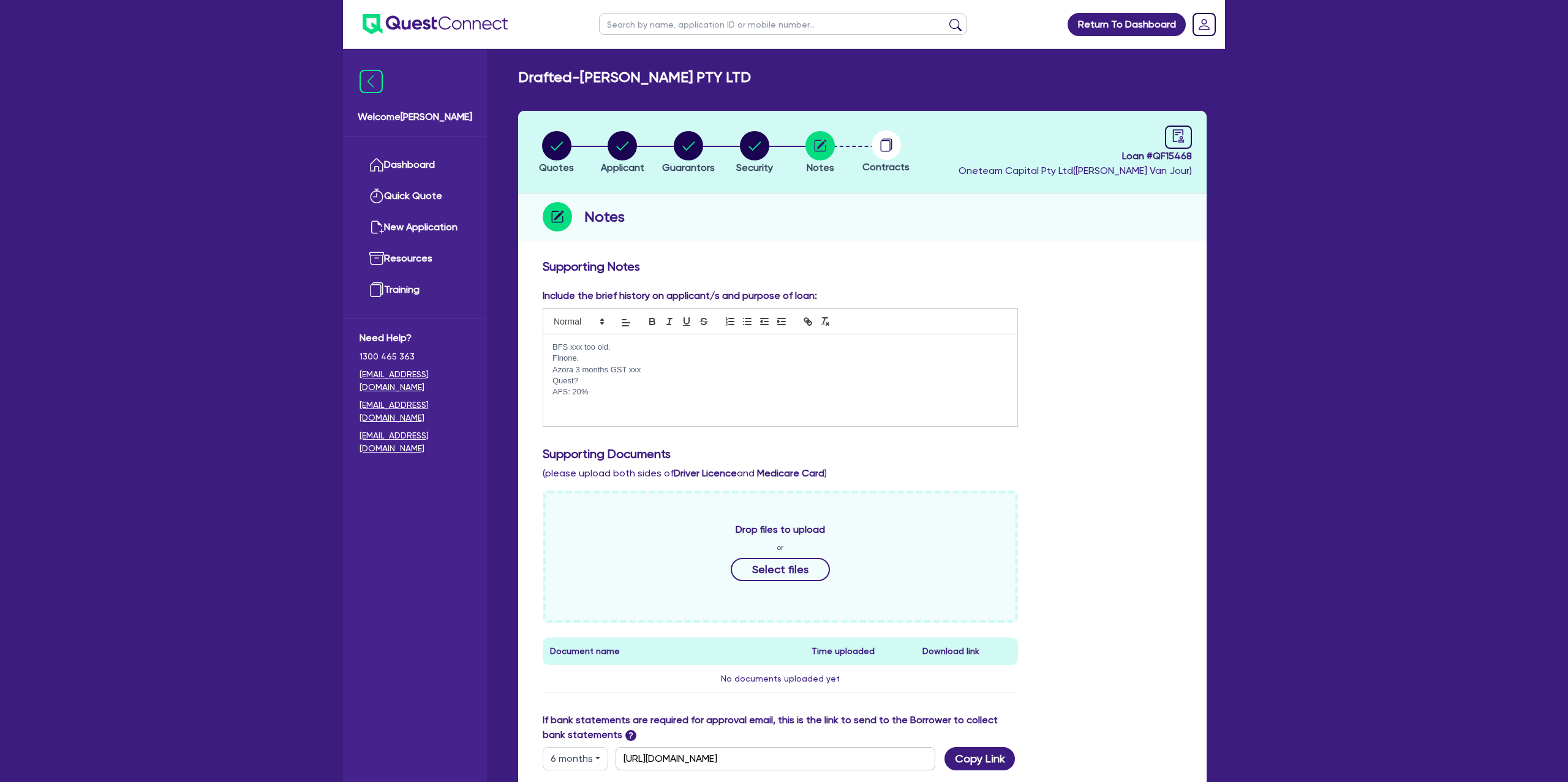
drag, startPoint x: 1316, startPoint y: 224, endPoint x: 1089, endPoint y: 209, distance: 227.5
click at [1309, 225] on div "Return To Dashboard Edit Profile Logout Welcome Gabriel Dashboard Quick Quote N…" at bounding box center [784, 505] width 1568 height 1011
click at [1180, 133] on icon "audit" at bounding box center [1178, 136] width 14 height 14
select select "DRAFTED_NEW"
select select "Other"
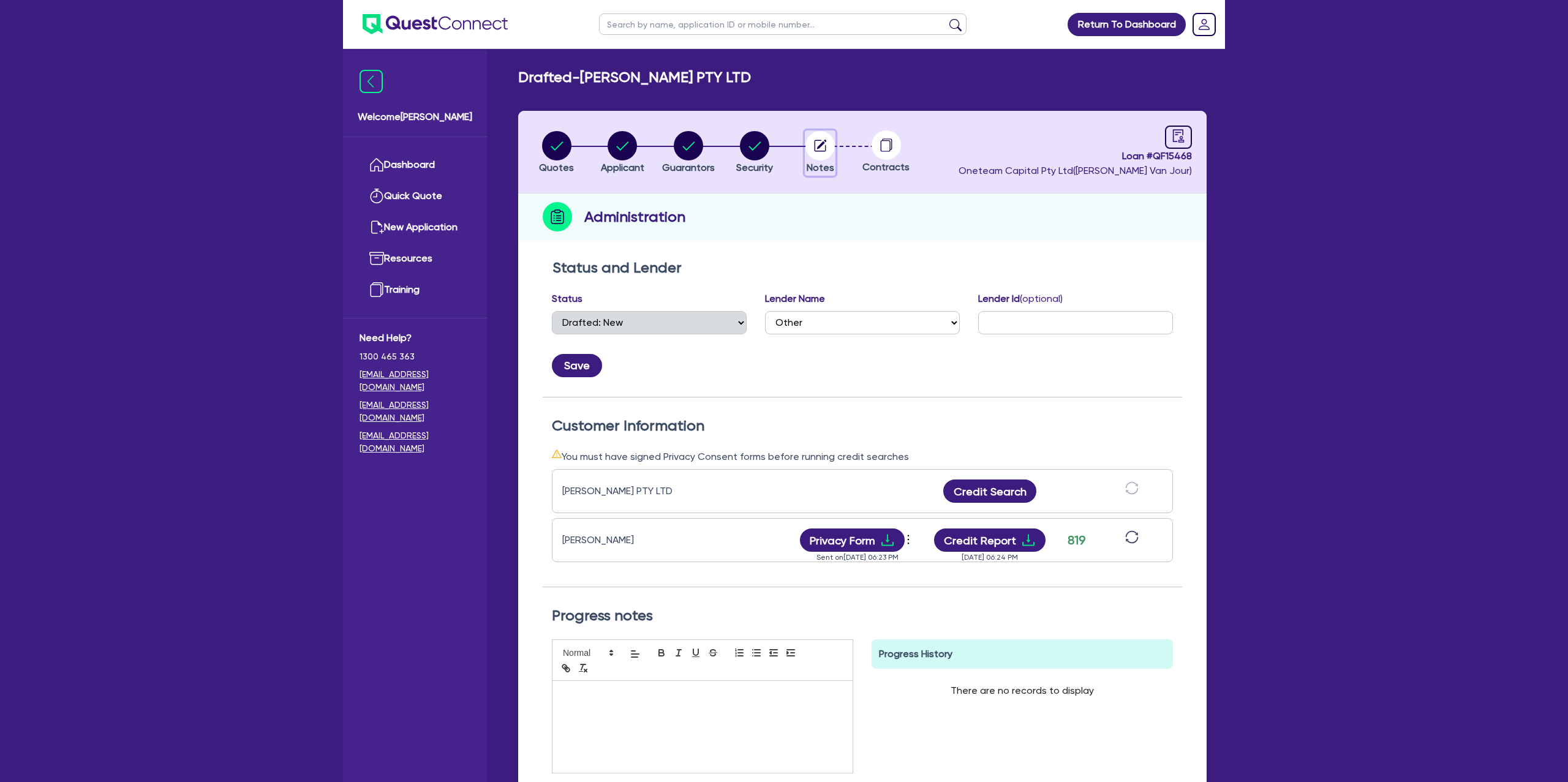
click at [811, 140] on circle "button" at bounding box center [820, 146] width 30 height 30
